Goal: Find contact information: Find contact information

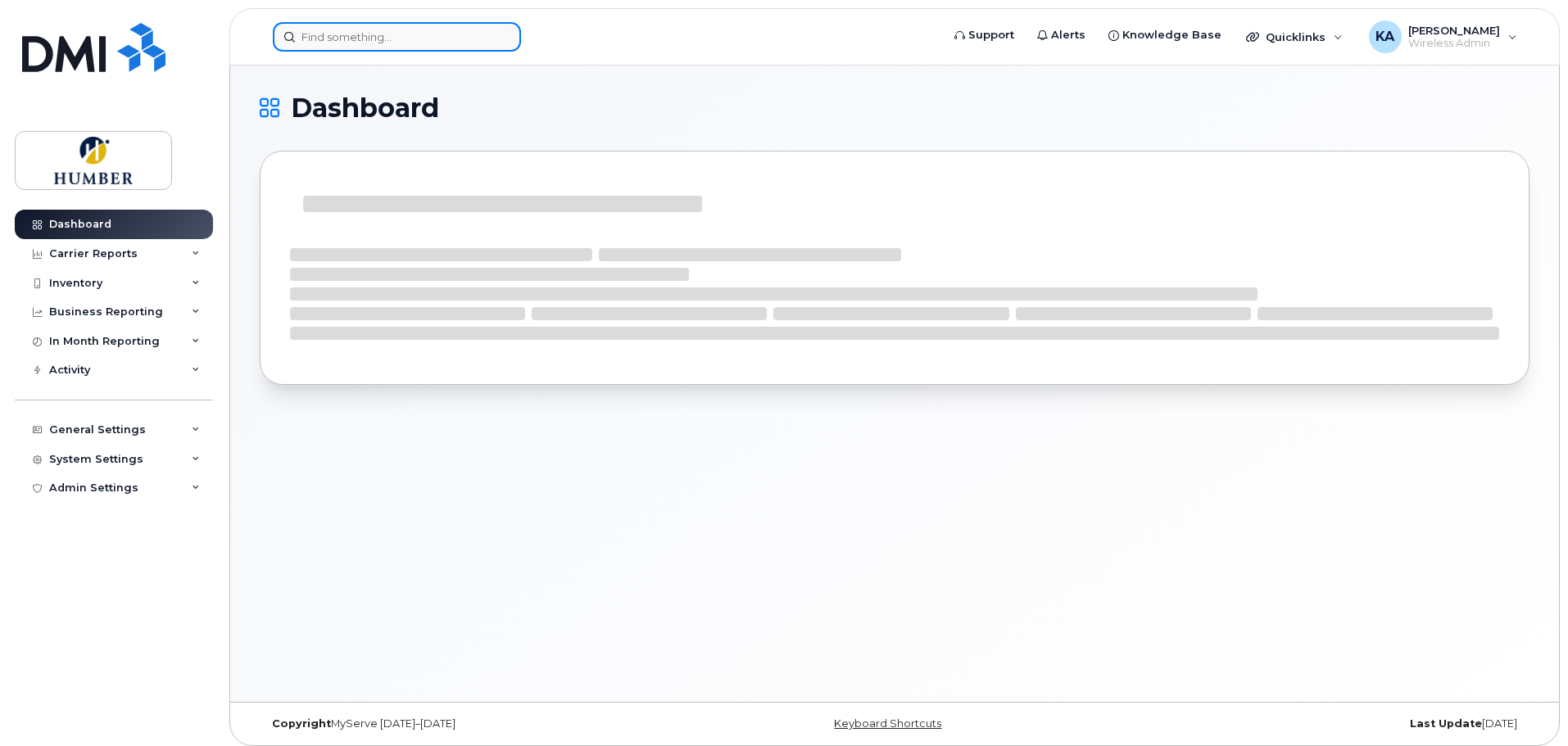
click at [375, 38] on input at bounding box center [397, 37] width 248 height 29
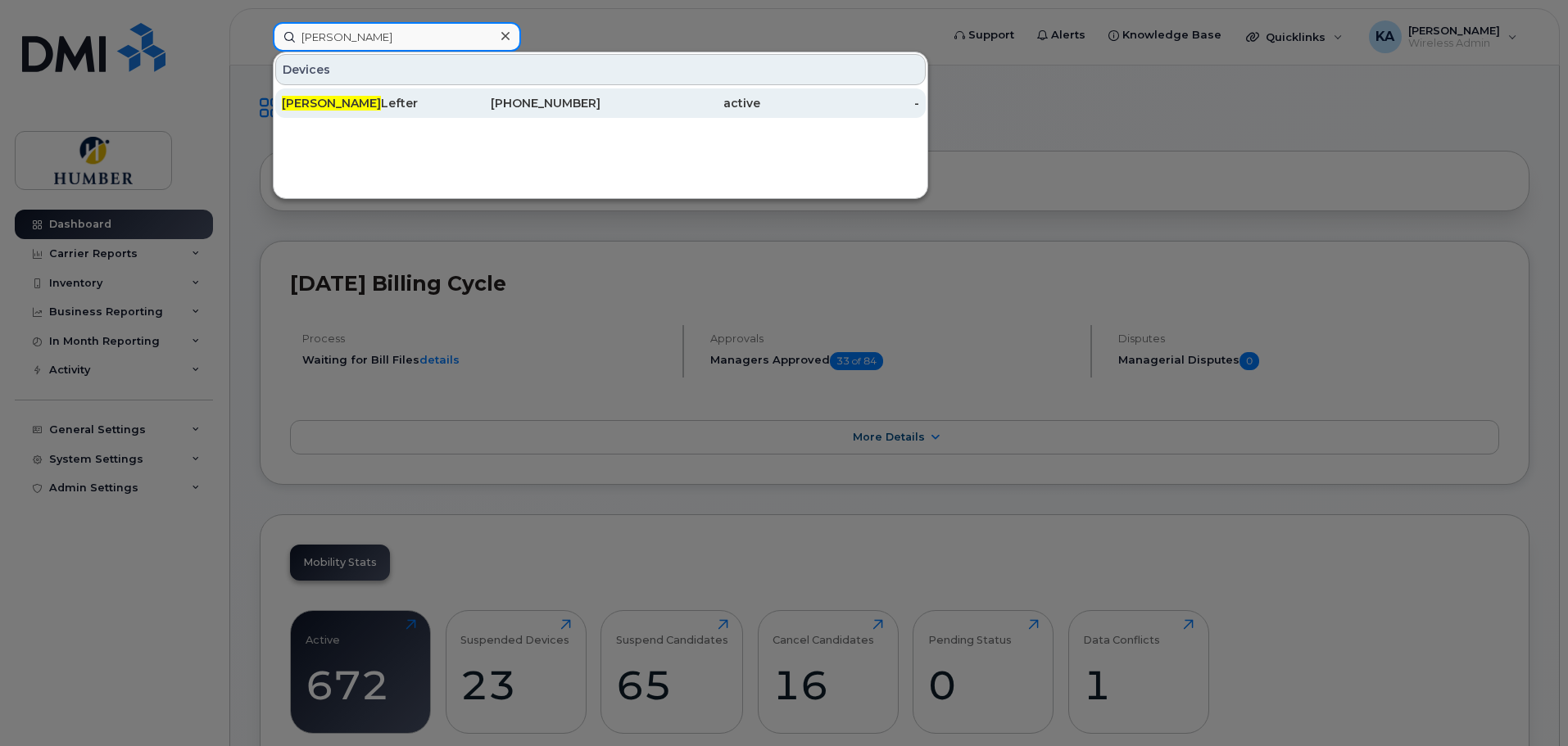
type input "[PERSON_NAME]"
click at [382, 110] on div "[PERSON_NAME]" at bounding box center [361, 103] width 160 height 16
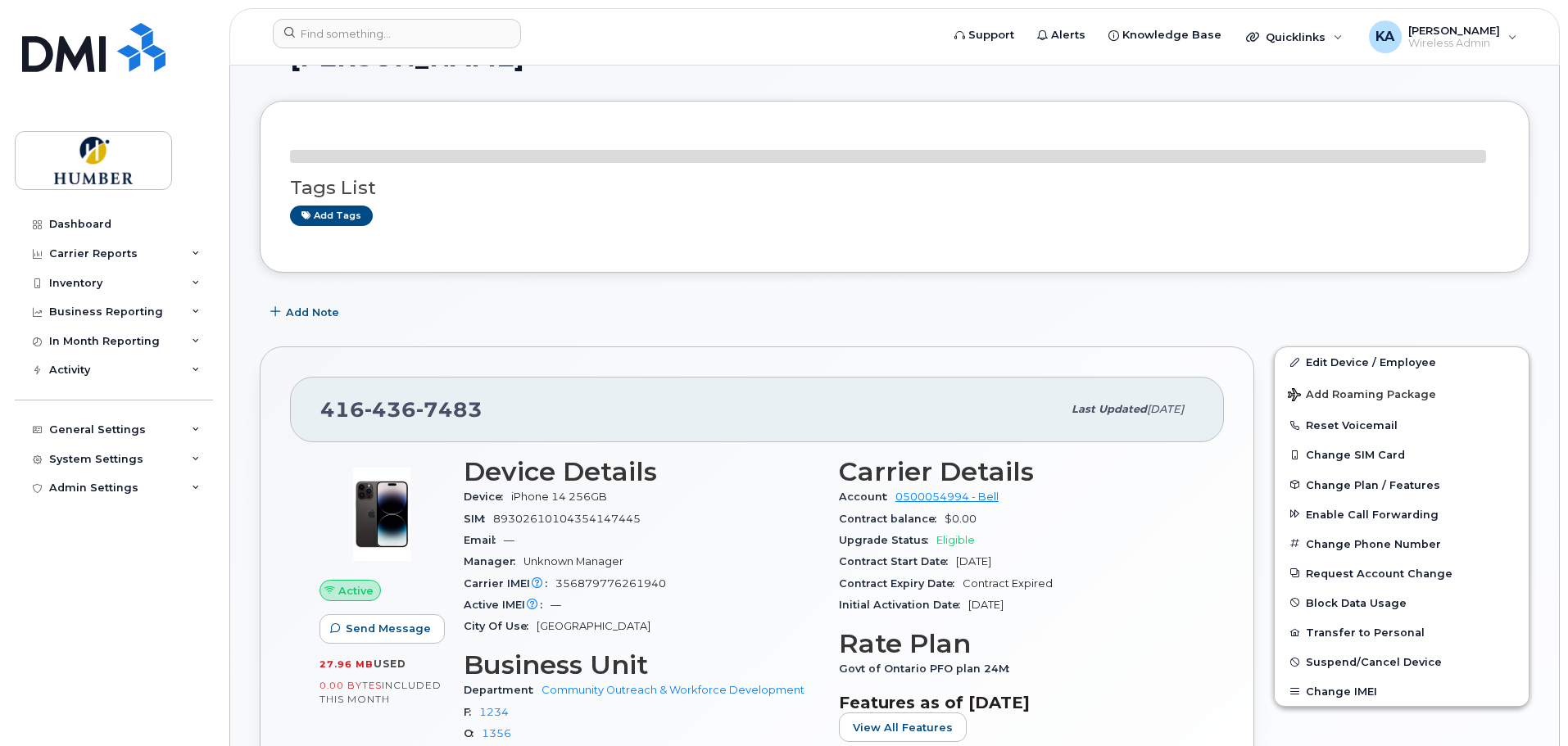
scroll to position [82, 0]
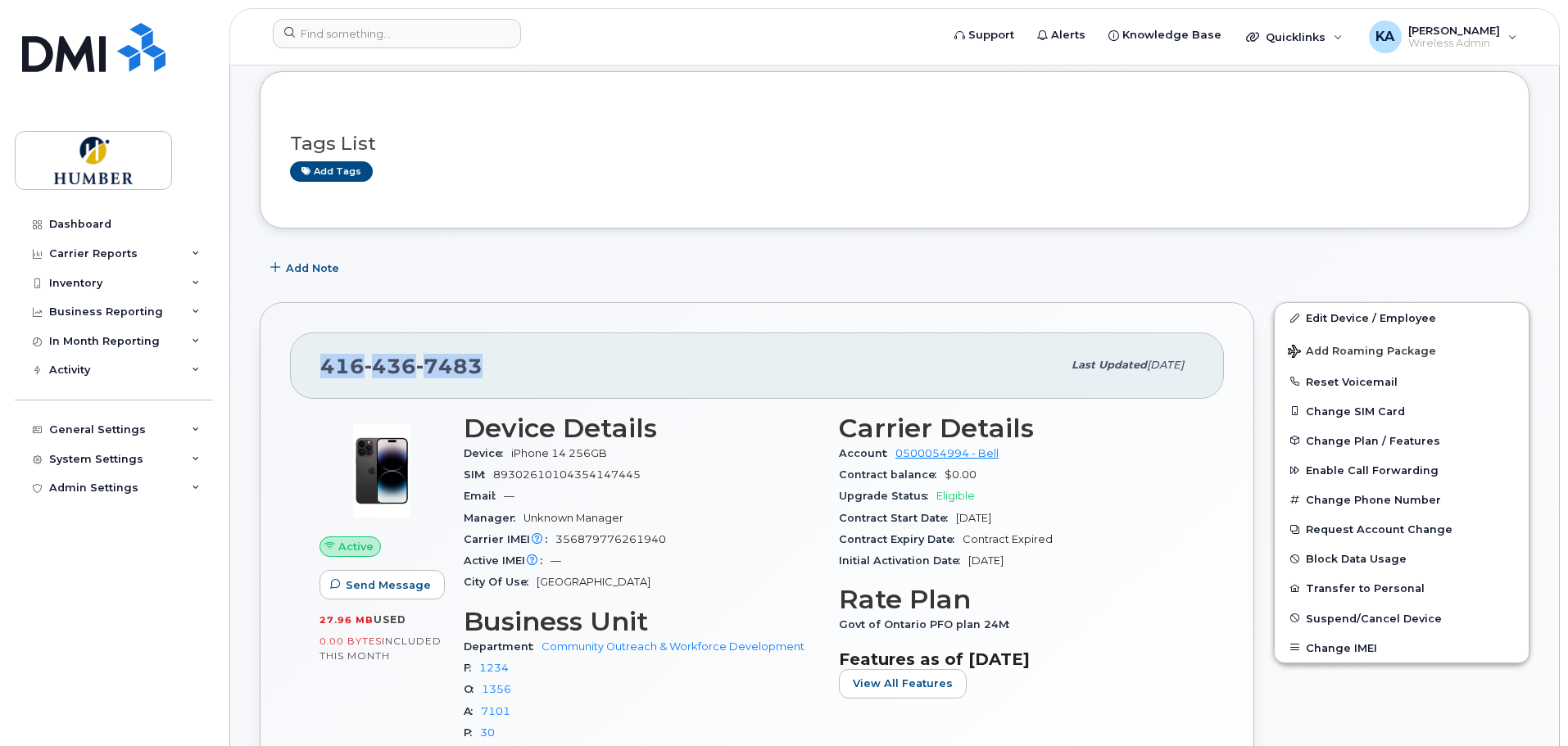
drag, startPoint x: 321, startPoint y: 364, endPoint x: 480, endPoint y: 369, distance: 159.1
click at [480, 369] on div "[PHONE_NUMBER]" at bounding box center [690, 365] width 742 height 34
copy span "[PHONE_NUMBER]"
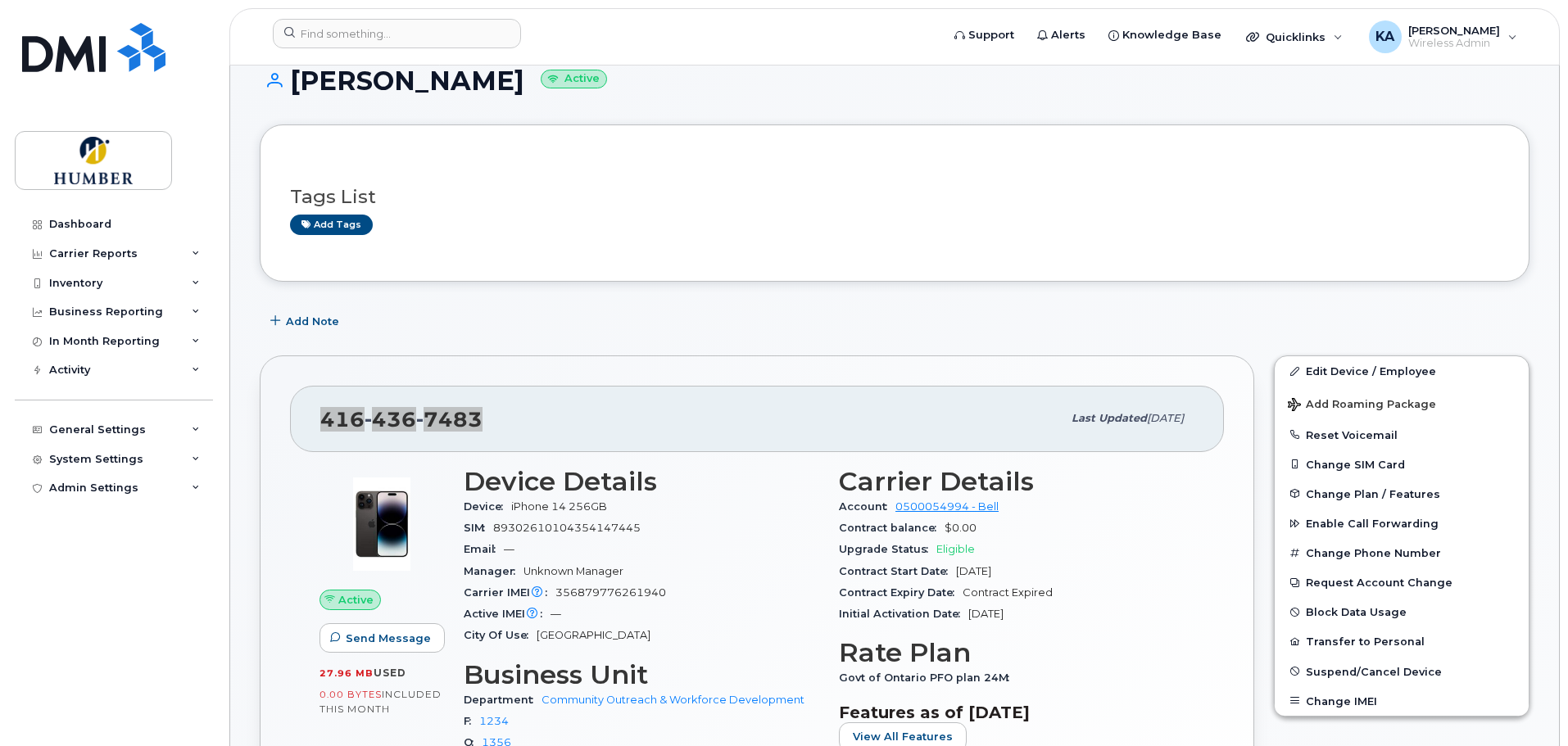
scroll to position [0, 0]
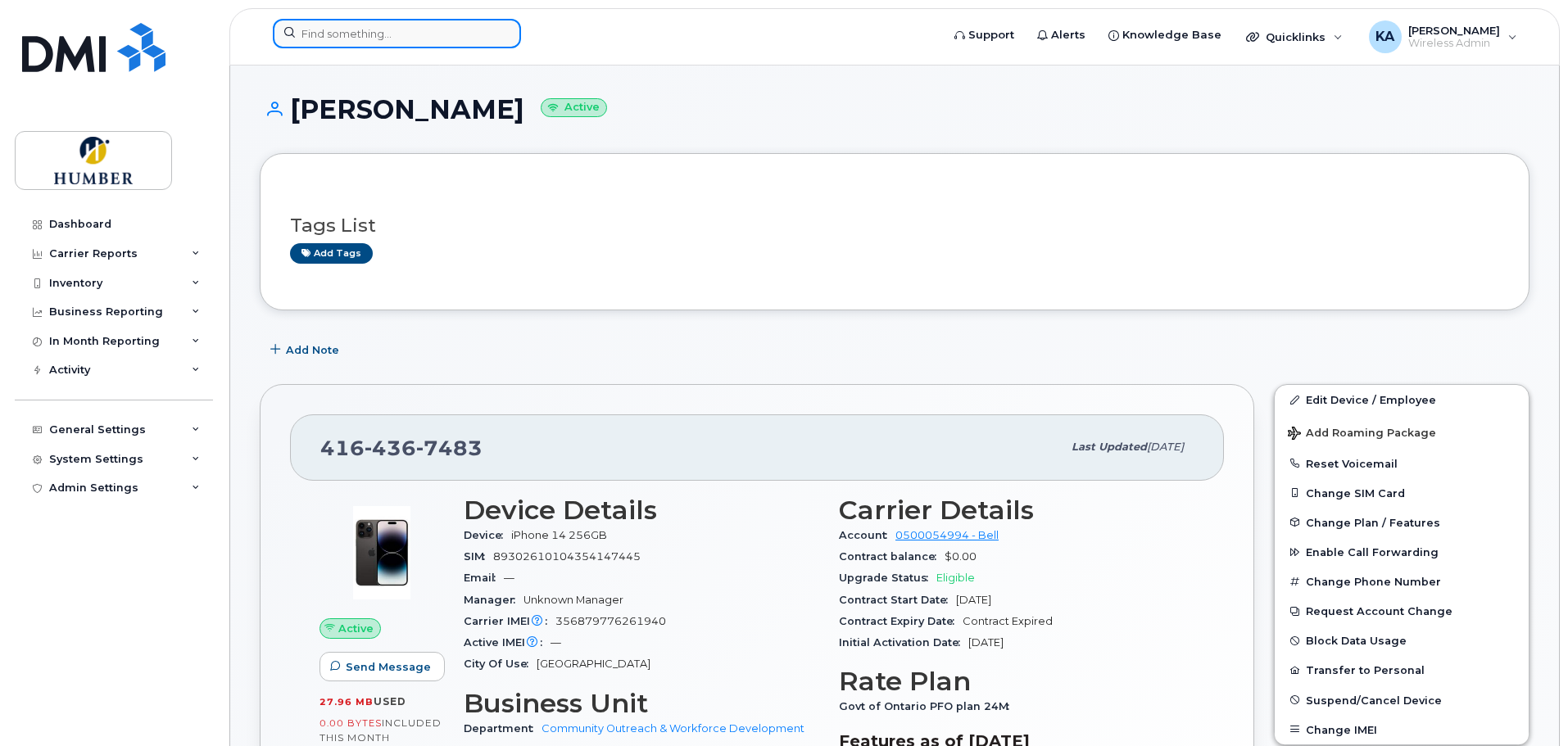
click at [308, 28] on input at bounding box center [397, 33] width 248 height 29
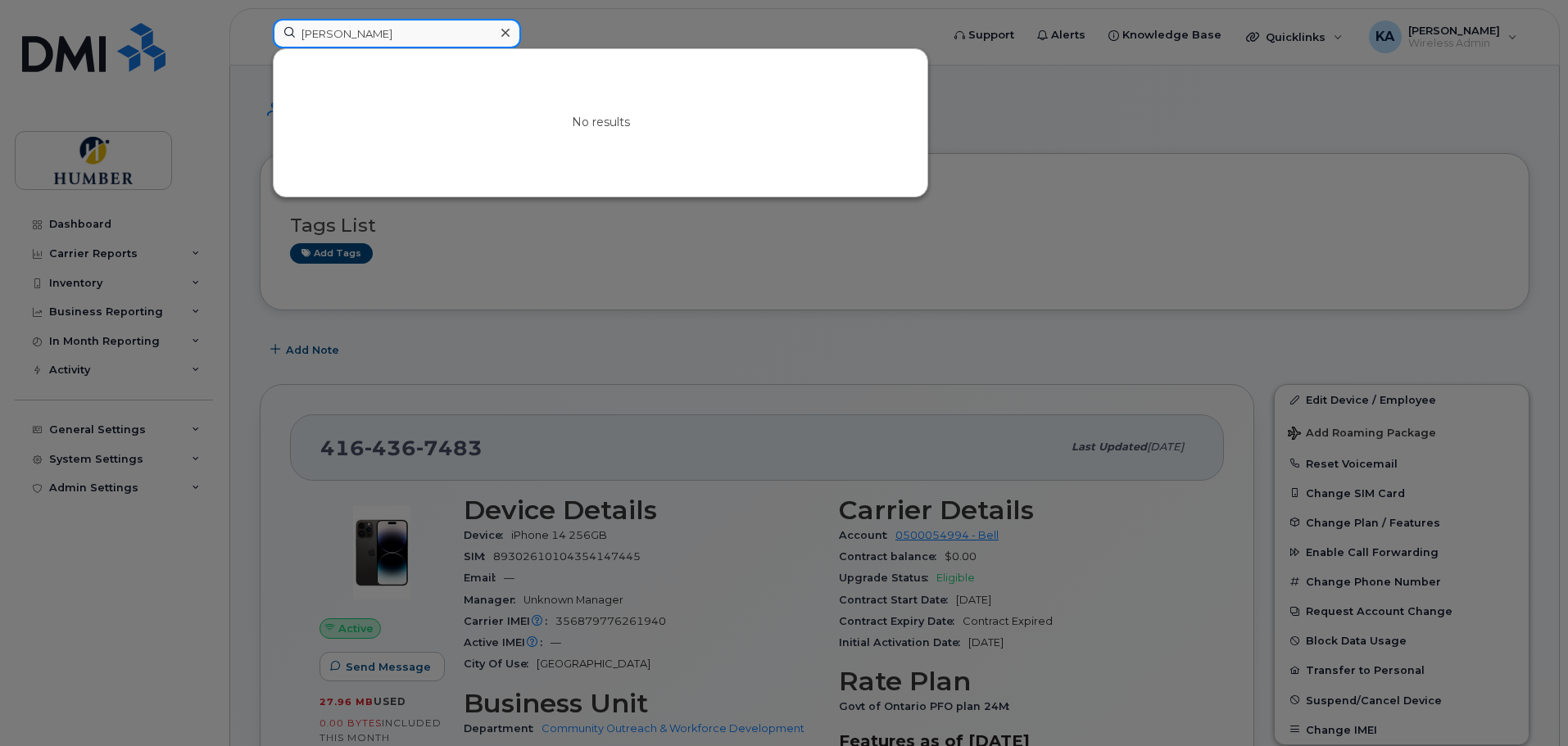
type input "laura desantis"
